Goal: Information Seeking & Learning: Understand process/instructions

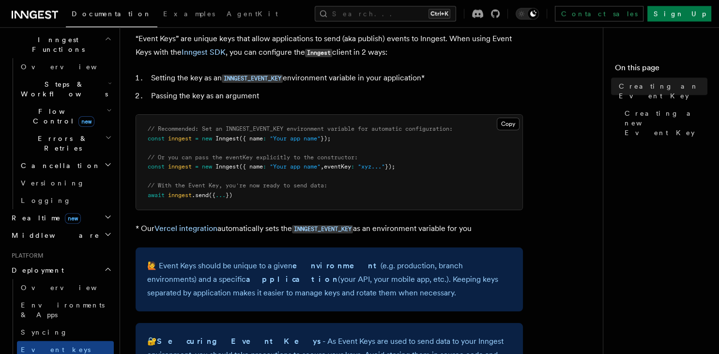
scroll to position [146, 0]
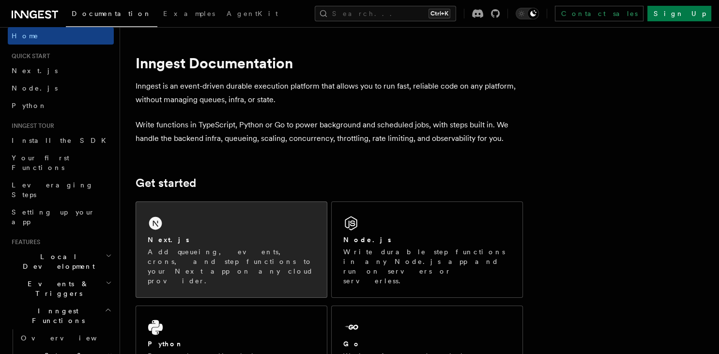
scroll to position [7, 0]
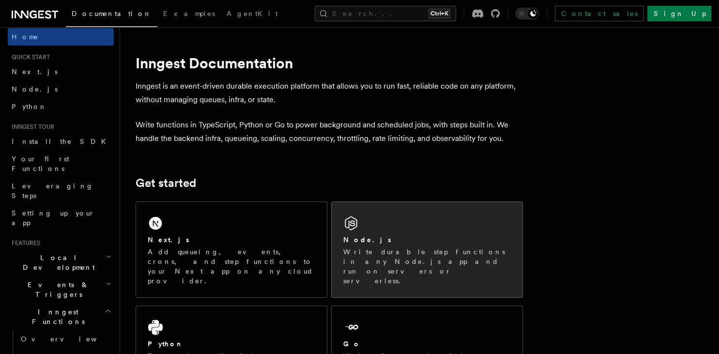
click at [398, 240] on div "Node.js" at bounding box center [426, 240] width 167 height 10
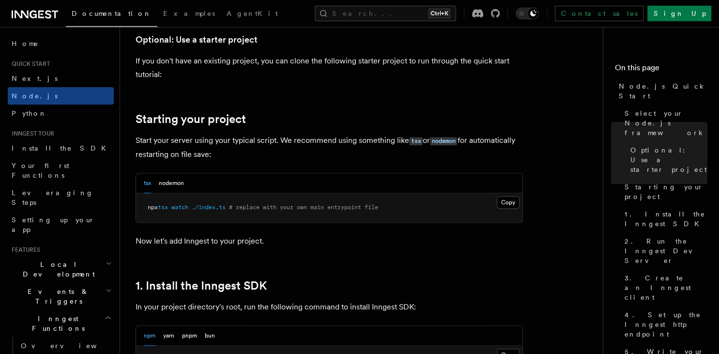
click at [317, 211] on span "# replace with your own main entrypoint file" at bounding box center [303, 207] width 149 height 7
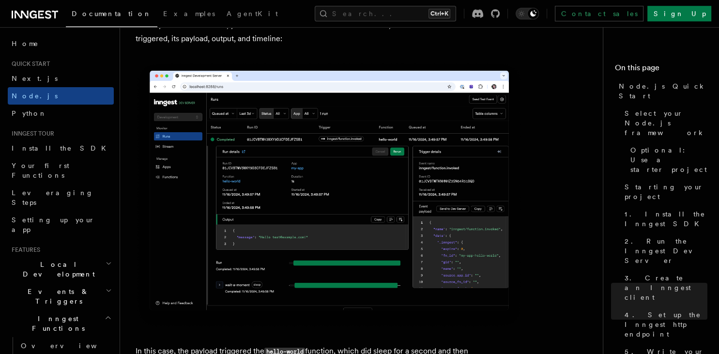
scroll to position [3672, 0]
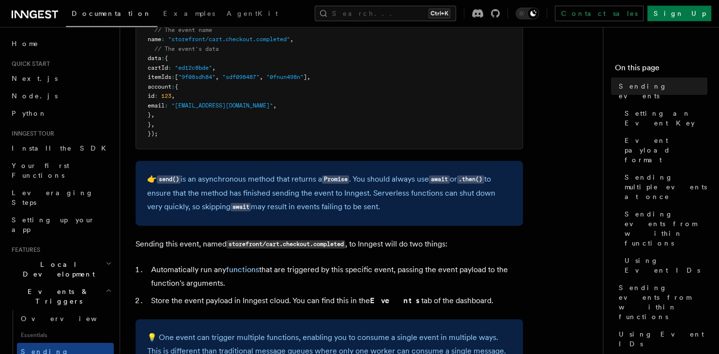
scroll to position [389, 0]
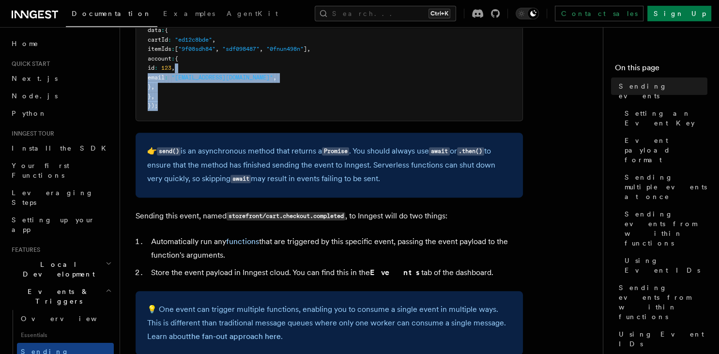
drag, startPoint x: 357, startPoint y: 68, endPoint x: 355, endPoint y: 111, distance: 43.6
click at [355, 111] on pre "import { inngest } from "../inngest/client" ; // This sends an event to Inngest…" at bounding box center [329, 35] width 386 height 170
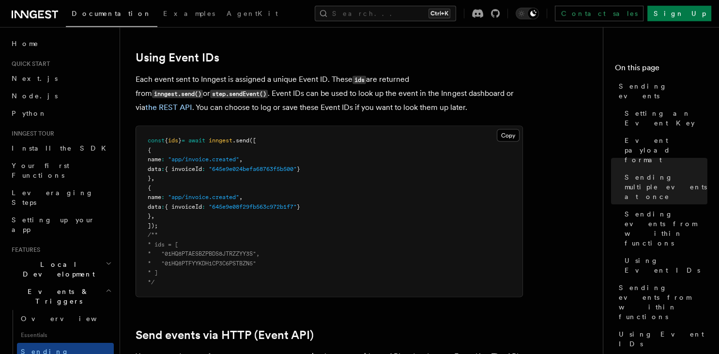
scroll to position [1732, 0]
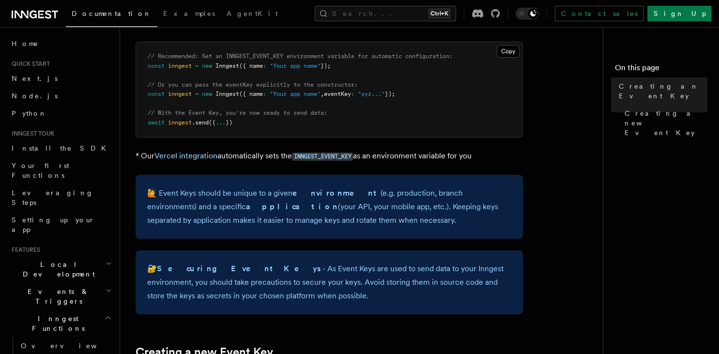
scroll to position [130, 0]
click at [659, 108] on span "Creating a new Event Key" at bounding box center [665, 122] width 83 height 29
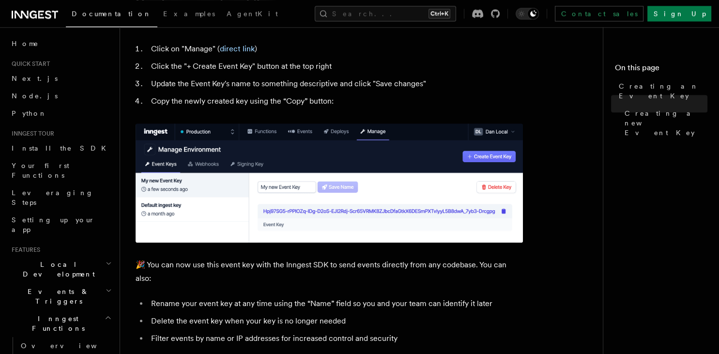
scroll to position [482, 0]
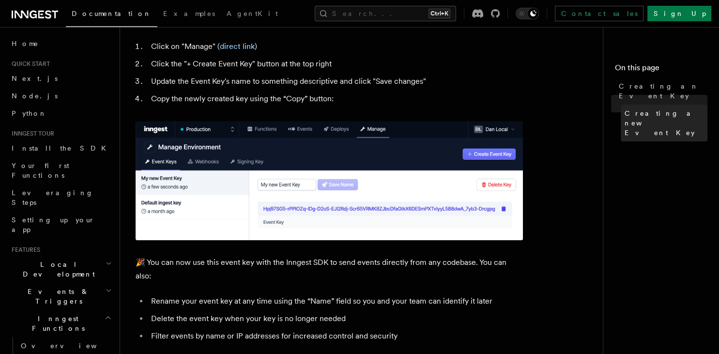
click at [655, 108] on span "Creating a new Event Key" at bounding box center [665, 122] width 83 height 29
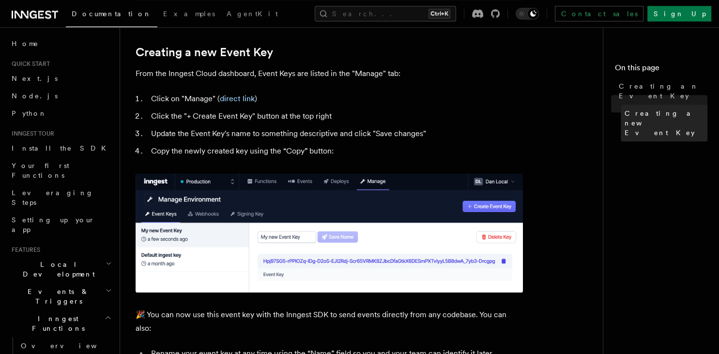
scroll to position [429, 0]
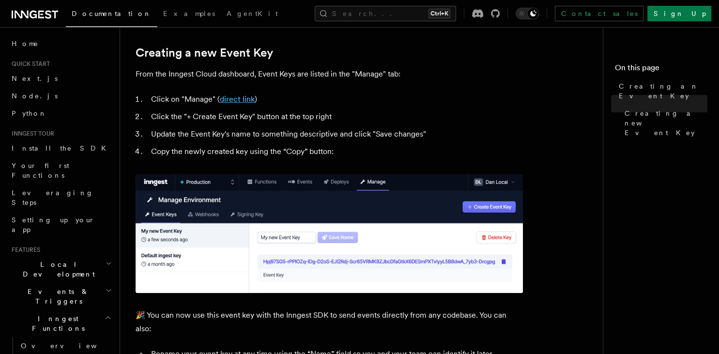
click at [239, 101] on link "direct link" at bounding box center [237, 98] width 35 height 9
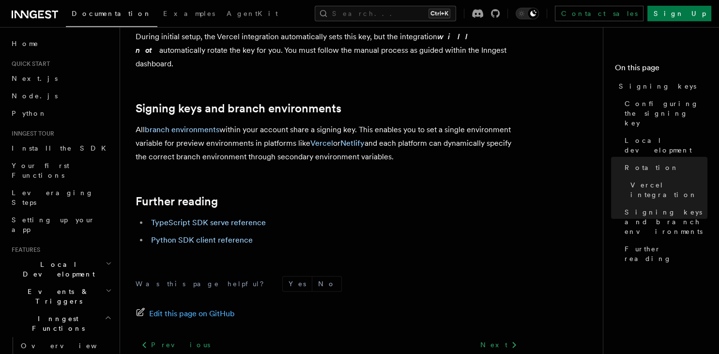
scroll to position [1110, 0]
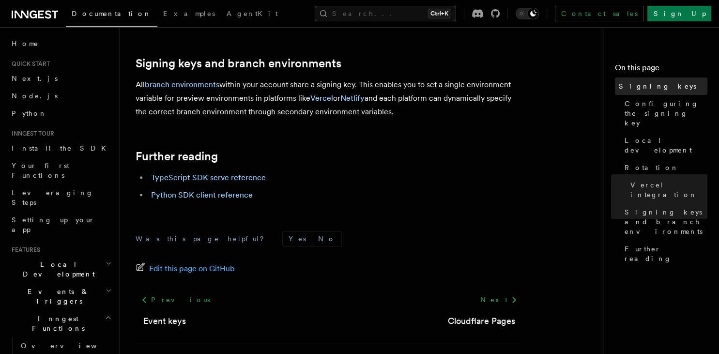
click at [647, 81] on link "Signing keys" at bounding box center [661, 85] width 92 height 17
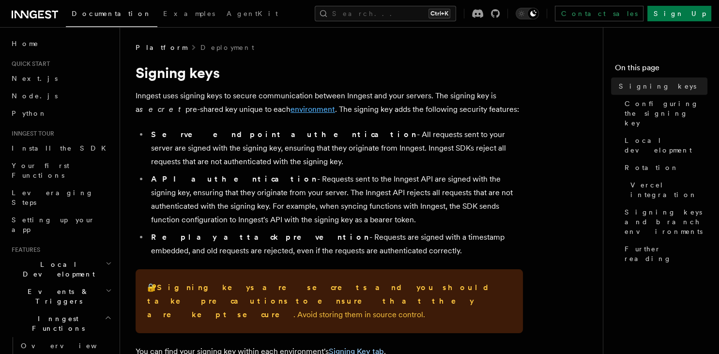
click at [290, 109] on link "environment" at bounding box center [312, 109] width 45 height 9
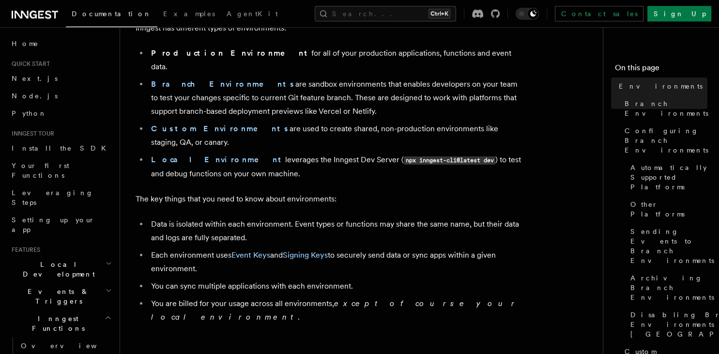
scroll to position [95, 0]
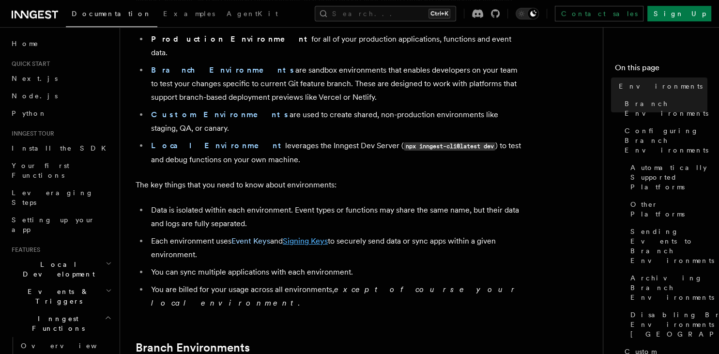
click at [316, 236] on link "Signing Keys" at bounding box center [305, 240] width 45 height 9
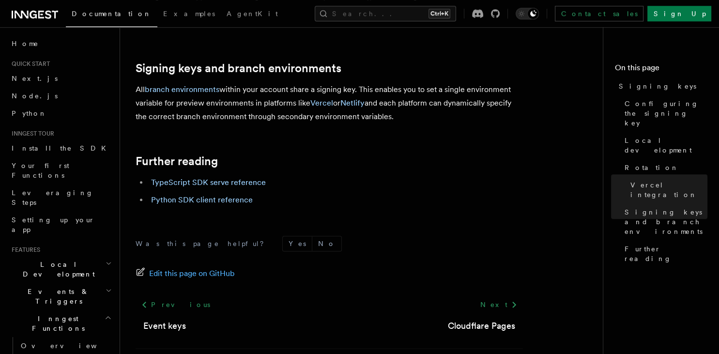
scroll to position [1110, 0]
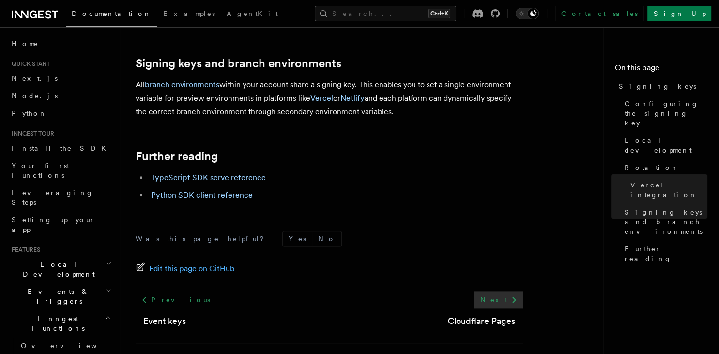
click at [508, 291] on link "Next" at bounding box center [498, 299] width 49 height 17
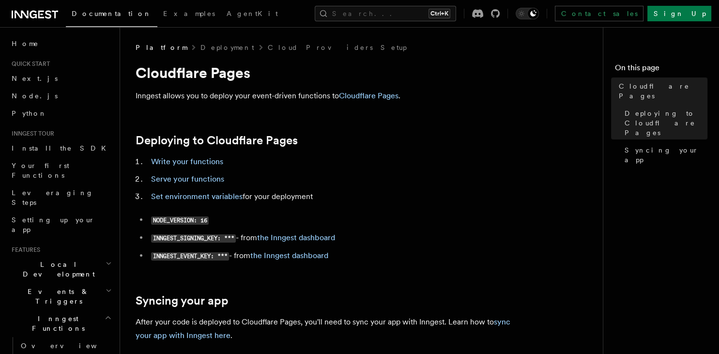
click at [307, 233] on li "INNGEST_SIGNING_KEY: *** - from the Inngest dashboard" at bounding box center [335, 238] width 375 height 14
click at [307, 238] on link "the Inngest dashboard" at bounding box center [296, 237] width 78 height 9
